Goal: Information Seeking & Learning: Find specific fact

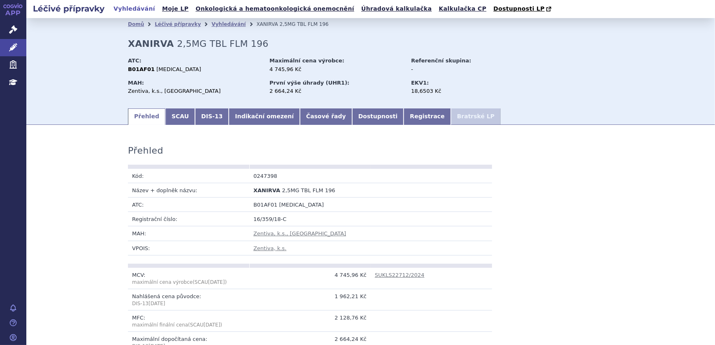
scroll to position [262, 0]
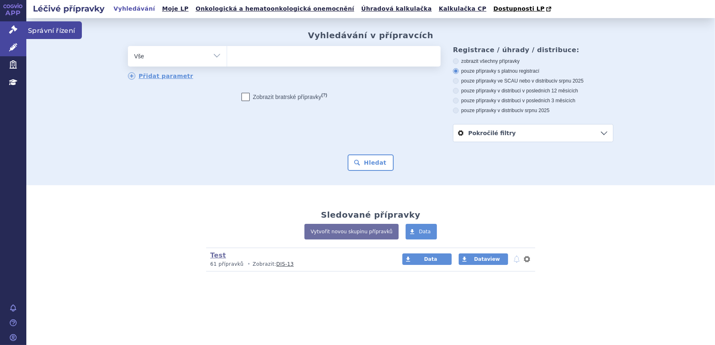
click at [7, 32] on link "Správní řízení" at bounding box center [13, 29] width 26 height 17
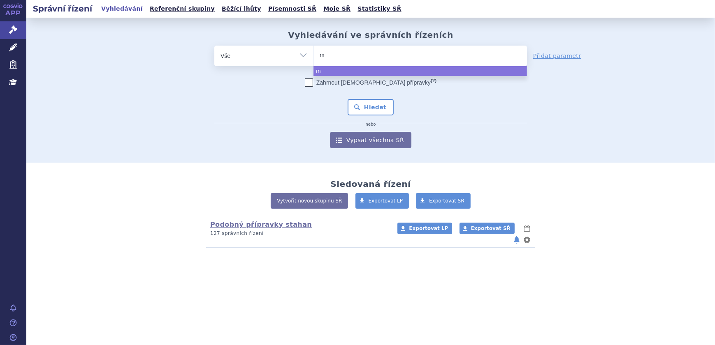
type input "mi"
type input "min"
type input "minj"
type input "minju"
type input "minjuv"
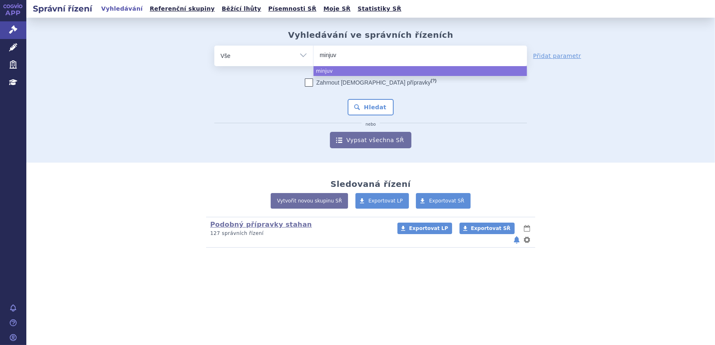
type input "minjuvi"
select select "minjuvi"
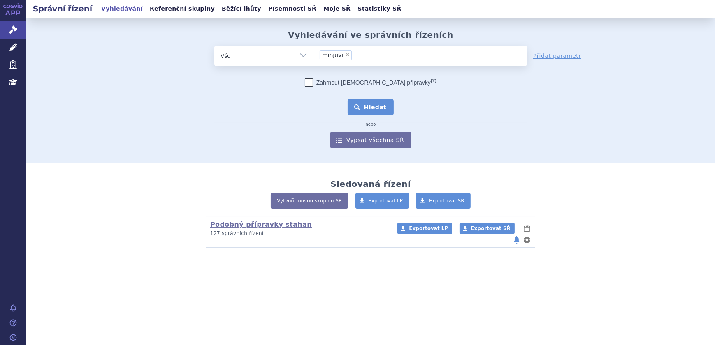
click at [374, 111] on button "Hledat" at bounding box center [371, 107] width 46 height 16
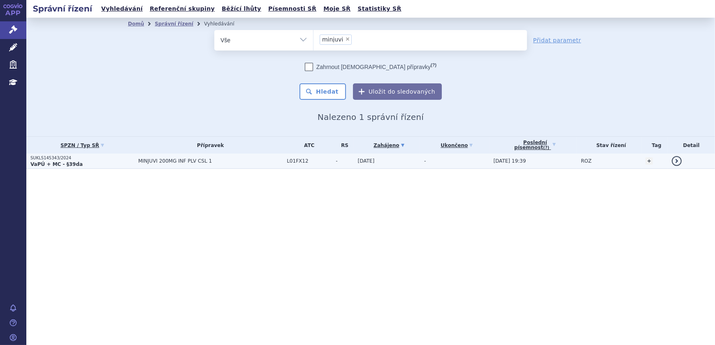
click at [188, 166] on td "MINJUVI 200MG INF PLV CSL 1" at bounding box center [208, 161] width 148 height 15
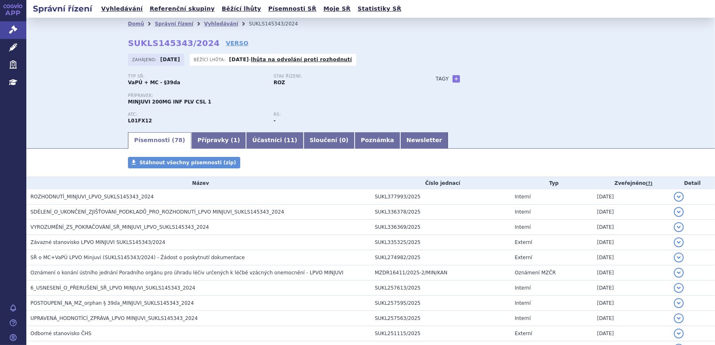
click at [187, 200] on h3 "ROZHODNUTÍ_MINJUVI_LPVO_SUKLS145343_2024" at bounding box center [200, 197] width 340 height 8
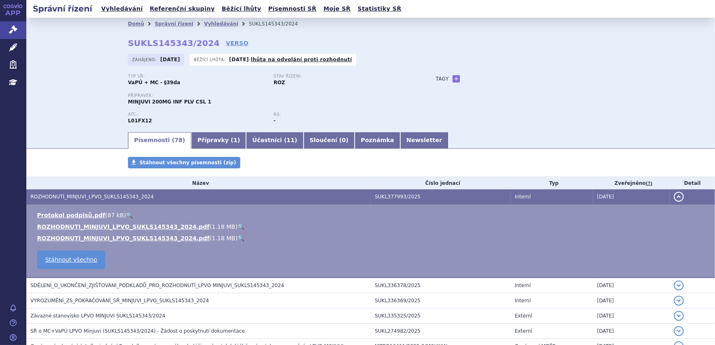
click at [237, 227] on link "🔍" at bounding box center [240, 227] width 7 height 7
